Goal: Navigation & Orientation: Go to known website

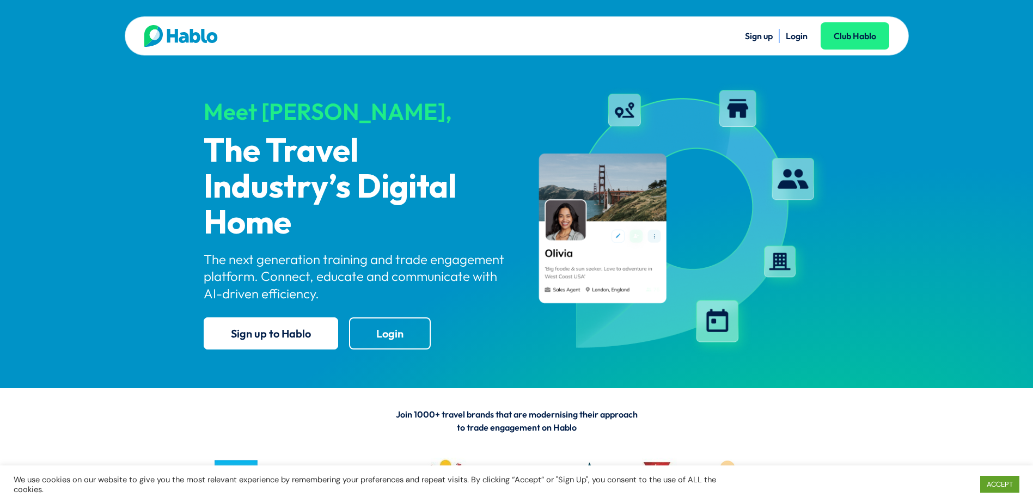
click at [795, 38] on link "Login" at bounding box center [797, 36] width 22 height 11
click at [811, 34] on ul "Sign up Login Club Hablo" at bounding box center [703, 36] width 373 height 14
click at [795, 34] on link "Login" at bounding box center [797, 36] width 22 height 11
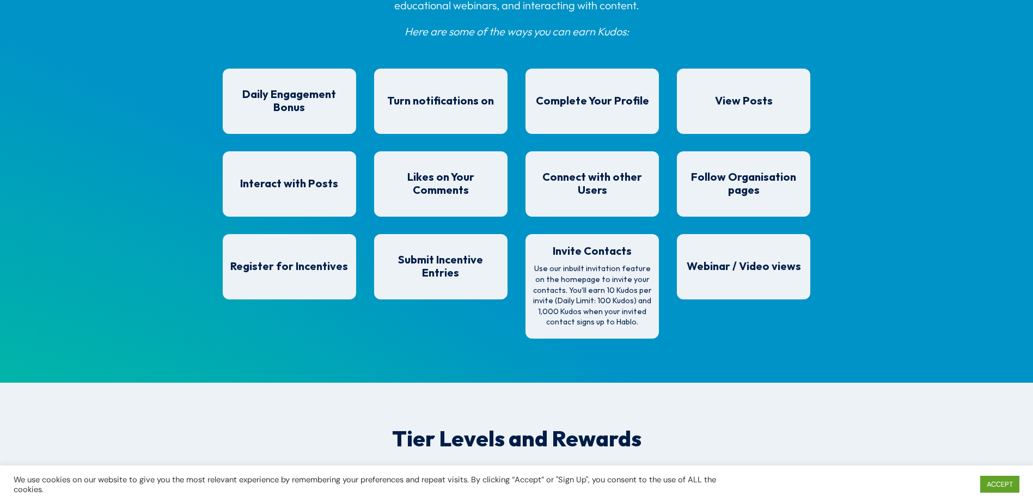
scroll to position [860, 0]
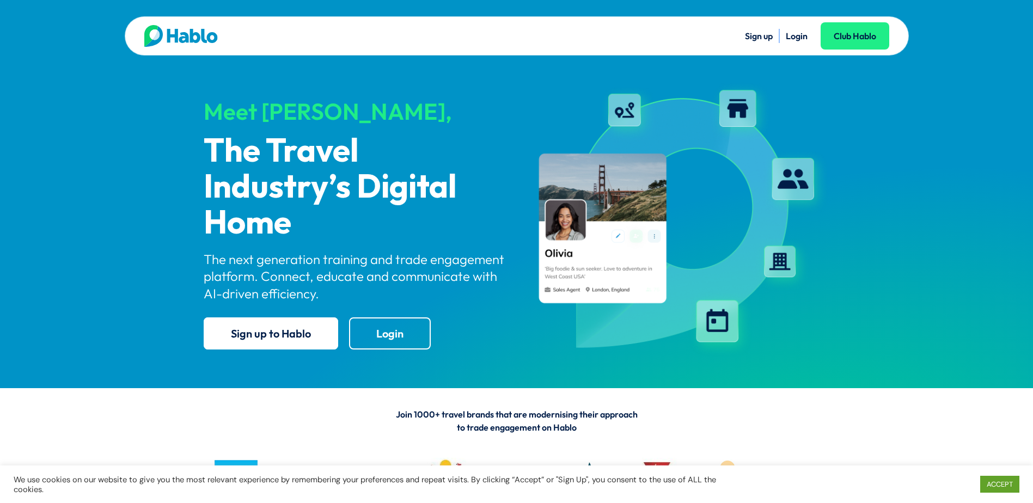
click at [797, 36] on link "Login" at bounding box center [797, 36] width 22 height 11
